Goal: Navigation & Orientation: Find specific page/section

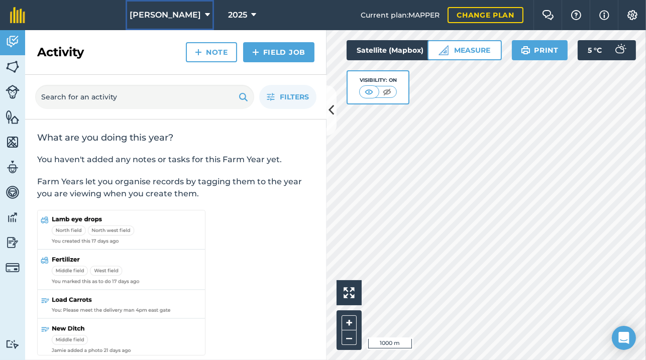
click at [188, 13] on button "[PERSON_NAME]" at bounding box center [170, 15] width 88 height 30
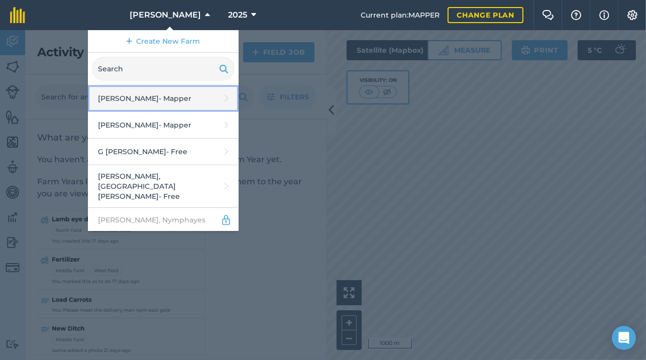
click at [175, 93] on link "[PERSON_NAME] - Mapper" at bounding box center [163, 98] width 151 height 27
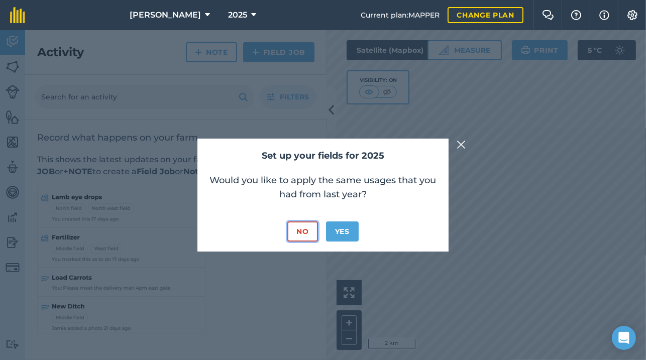
click at [308, 234] on button "No" at bounding box center [303, 232] width 30 height 20
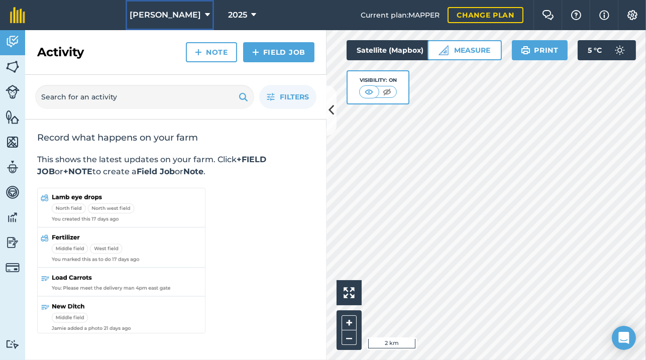
click at [188, 17] on button "[PERSON_NAME]" at bounding box center [170, 15] width 88 height 30
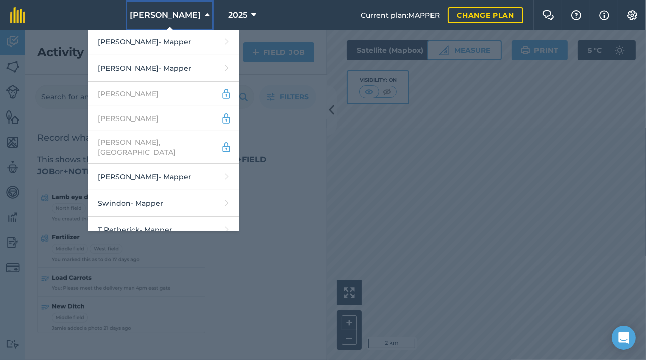
scroll to position [425, 0]
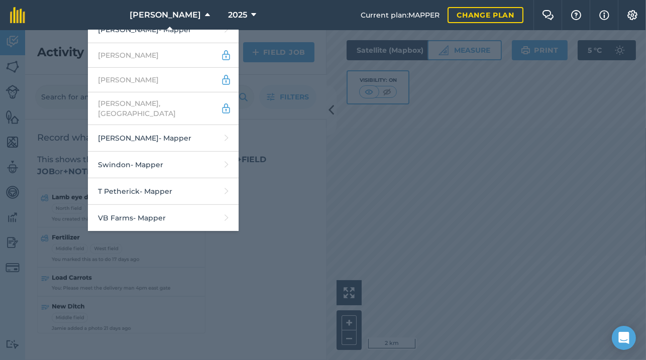
click at [270, 281] on div at bounding box center [323, 195] width 646 height 330
